Goal: Task Accomplishment & Management: Use online tool/utility

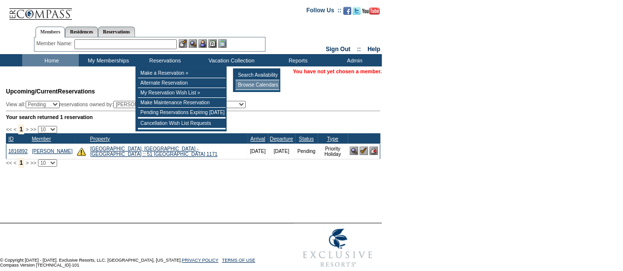
click at [244, 86] on td "Browse Calendars" at bounding box center [257, 85] width 44 height 10
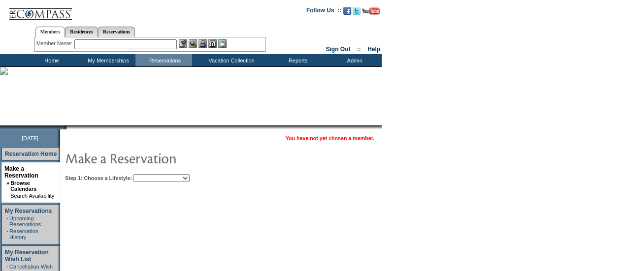
click at [186, 177] on select "Beach Leisure Metropolitan Mountain OIAL for Adventure OIAL for Couples OIAL fo…" at bounding box center [161, 178] width 56 height 8
select select "Metropolitan"
click at [150, 174] on select "Beach Leisure Metropolitan Mountain OIAL for Adventure OIAL for Couples OIAL fo…" at bounding box center [161, 178] width 56 height 8
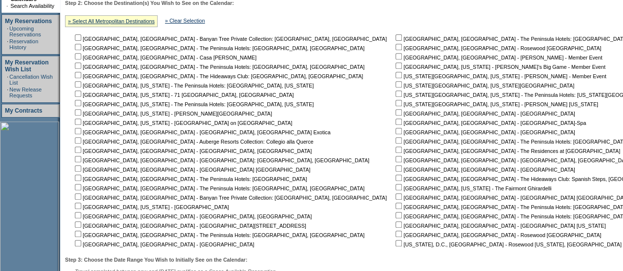
scroll to position [190, 0]
click at [393, 87] on nobr "[US_STATE][GEOGRAPHIC_DATA], [US_STATE][GEOGRAPHIC_DATA]" at bounding box center [483, 85] width 181 height 6
click at [395, 84] on input "checkbox" at bounding box center [398, 84] width 6 height 6
checkbox input "true"
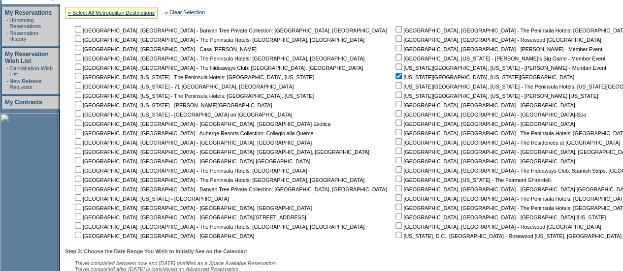
click at [395, 94] on input "checkbox" at bounding box center [398, 95] width 6 height 6
checkbox input "true"
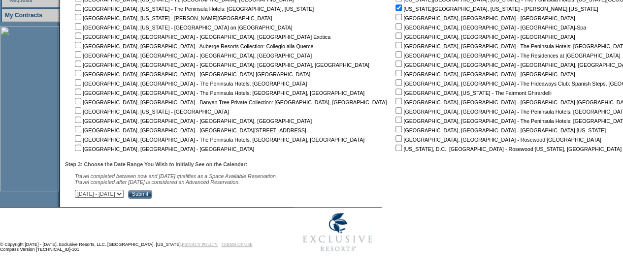
click at [152, 193] on input "Submit" at bounding box center [140, 194] width 24 height 9
